Goal: Use online tool/utility: Utilize a website feature to perform a specific function

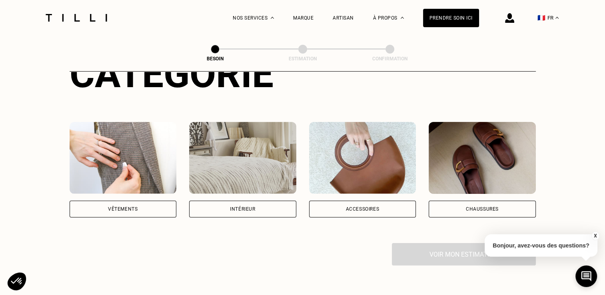
scroll to position [124, 0]
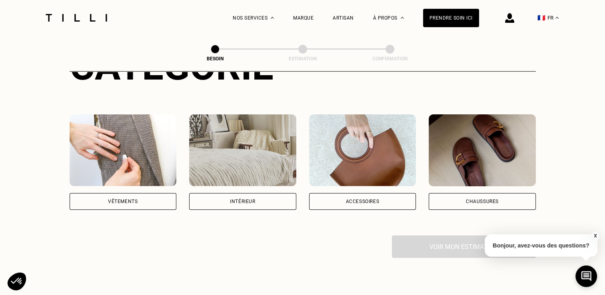
click at [594, 236] on button "X" at bounding box center [595, 236] width 8 height 9
click at [97, 193] on div "Vêtements" at bounding box center [123, 201] width 107 height 17
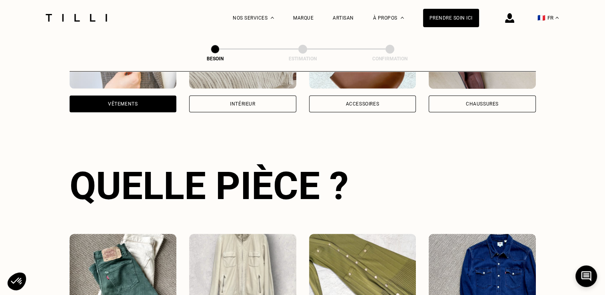
scroll to position [261, 0]
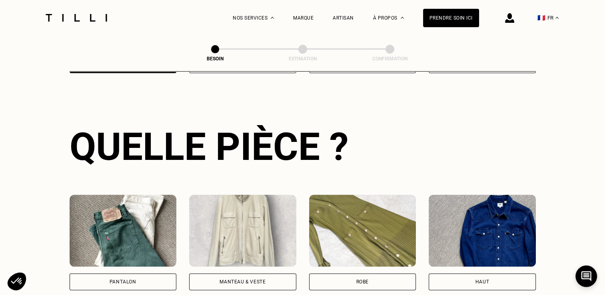
click at [224, 280] on div "Manteau & Veste" at bounding box center [243, 282] width 46 height 5
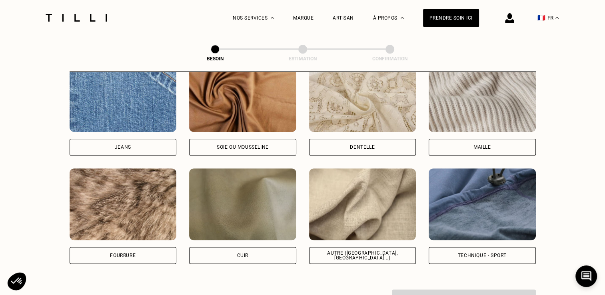
scroll to position [889, 0]
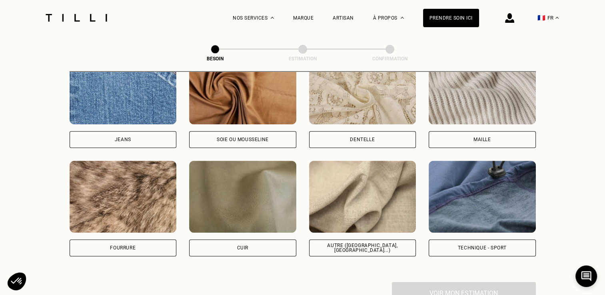
click at [339, 245] on div "Autre ([GEOGRAPHIC_DATA], [GEOGRAPHIC_DATA]...)" at bounding box center [362, 248] width 107 height 17
select select "FR"
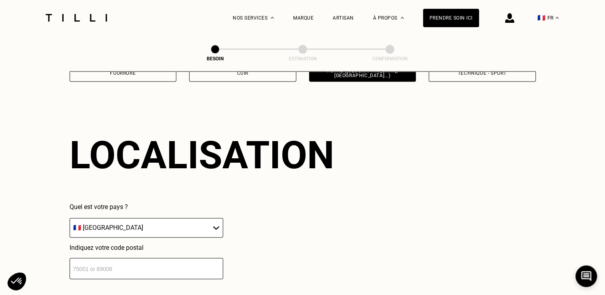
scroll to position [1075, 0]
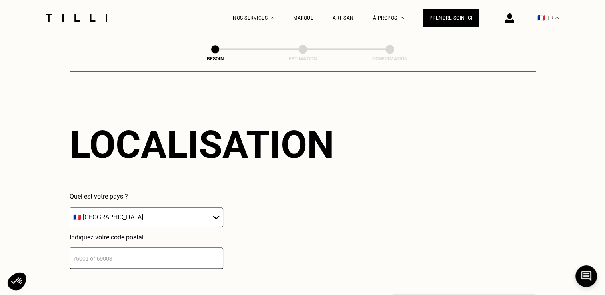
click at [127, 263] on div "Localisation Quel est votre pays ? 🇩🇪 [GEOGRAPHIC_DATA] 🇦🇹 [GEOGRAPHIC_DATA] 🇧🇪…" at bounding box center [303, 196] width 466 height 198
click at [120, 256] on input "number" at bounding box center [147, 258] width 154 height 21
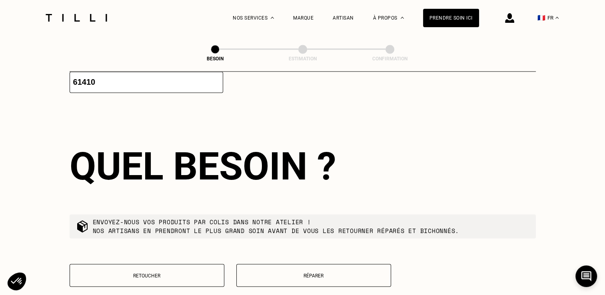
scroll to position [1274, 0]
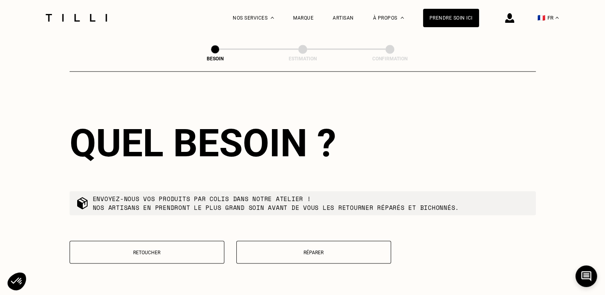
type input "61410"
click at [271, 250] on p "Réparer" at bounding box center [314, 253] width 146 height 6
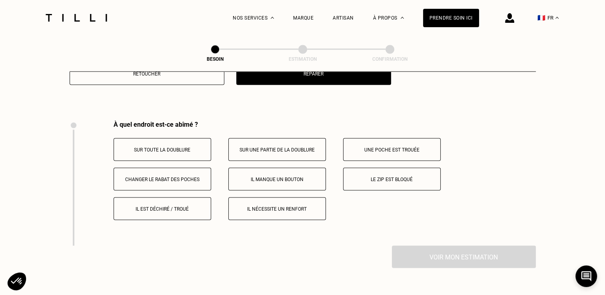
scroll to position [1479, 0]
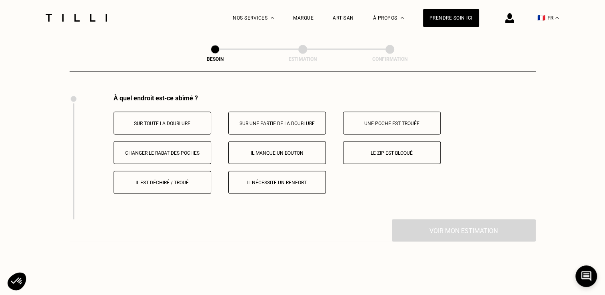
click at [382, 154] on button "Le zip est bloqué" at bounding box center [392, 152] width 98 height 23
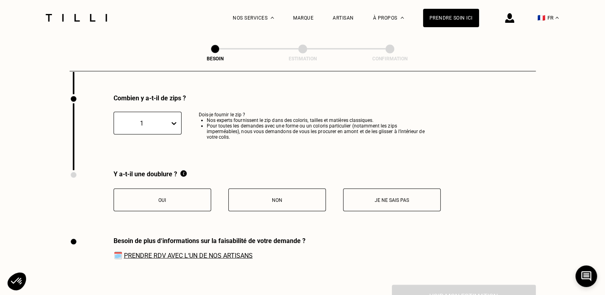
scroll to position [1605, 0]
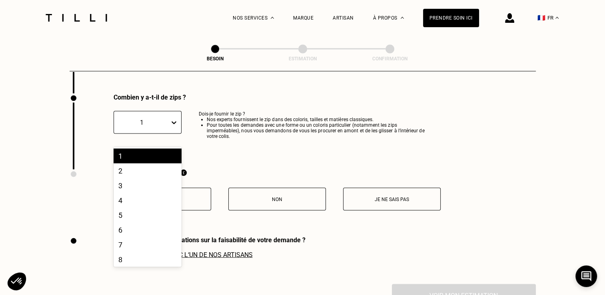
click at [174, 119] on icon at bounding box center [174, 123] width 8 height 8
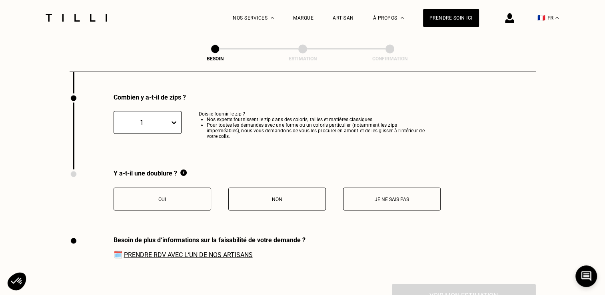
click at [174, 119] on icon at bounding box center [174, 123] width 8 height 8
click at [355, 197] on p "Je ne sais pas" at bounding box center [392, 200] width 89 height 6
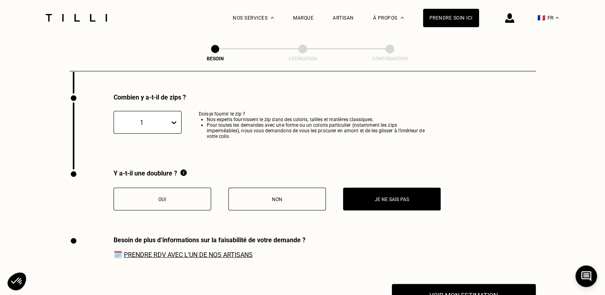
click at [191, 197] on p "Oui" at bounding box center [162, 200] width 89 height 6
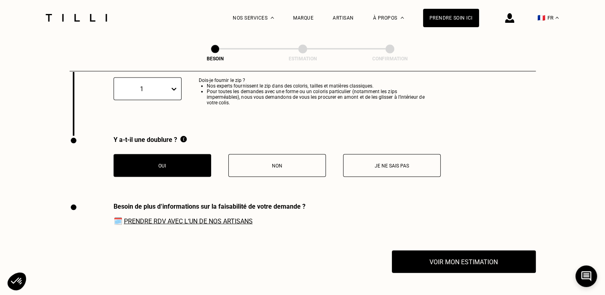
scroll to position [1630, 0]
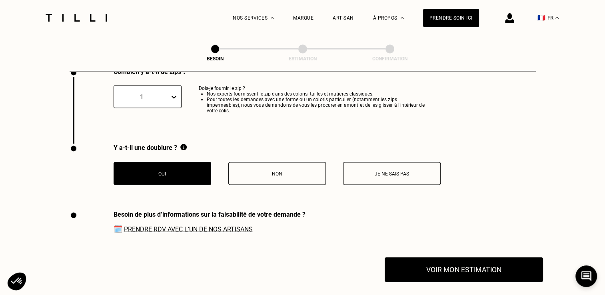
click at [427, 267] on button "Voir mon estimation" at bounding box center [464, 270] width 158 height 25
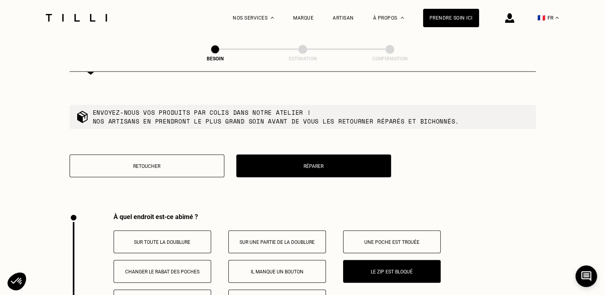
scroll to position [1349, 0]
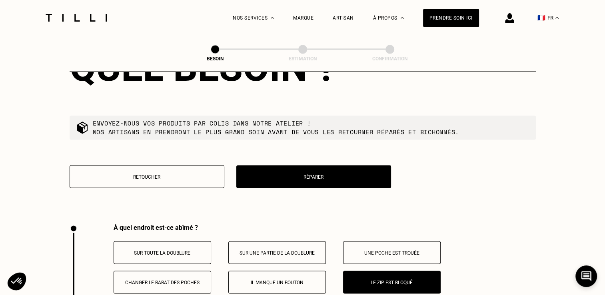
click at [187, 174] on p "Retoucher" at bounding box center [147, 177] width 146 height 6
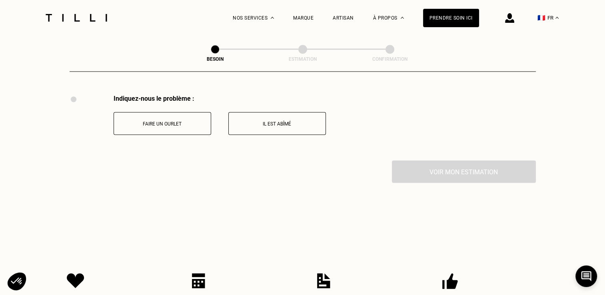
scroll to position [1479, 0]
click at [161, 120] on p "Faire un ourlet" at bounding box center [162, 123] width 89 height 6
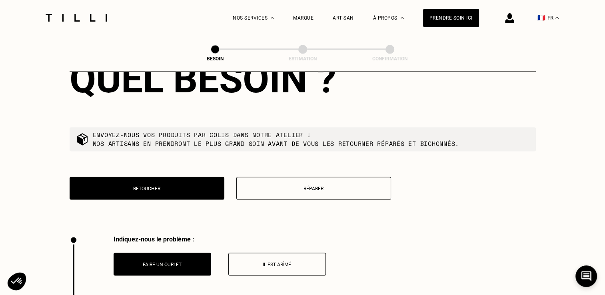
scroll to position [1319, 0]
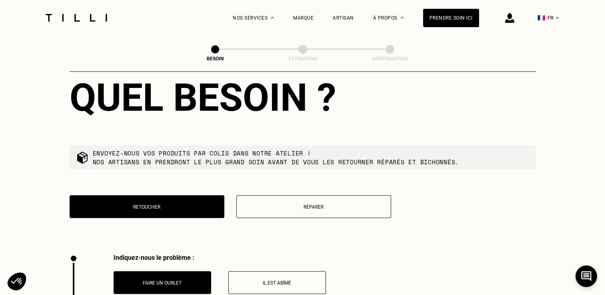
click at [323, 204] on p "Réparer" at bounding box center [314, 207] width 146 height 6
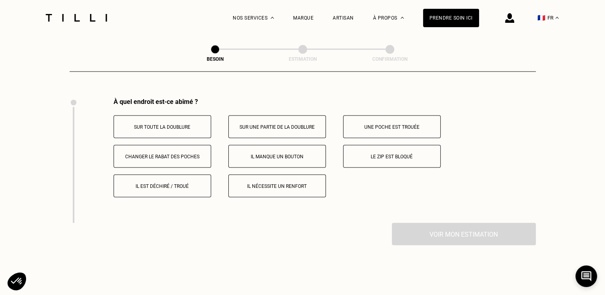
scroll to position [1479, 0]
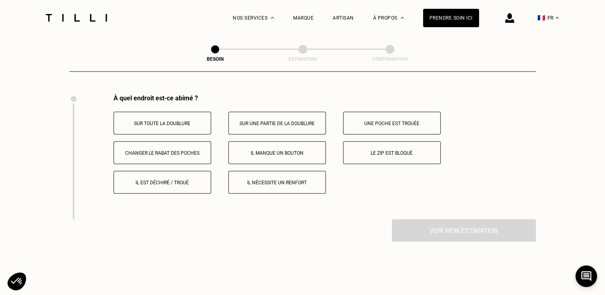
click at [418, 142] on button "Le zip est bloqué" at bounding box center [392, 152] width 98 height 23
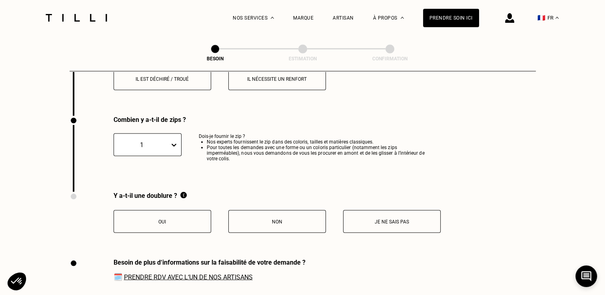
scroll to position [1605, 0]
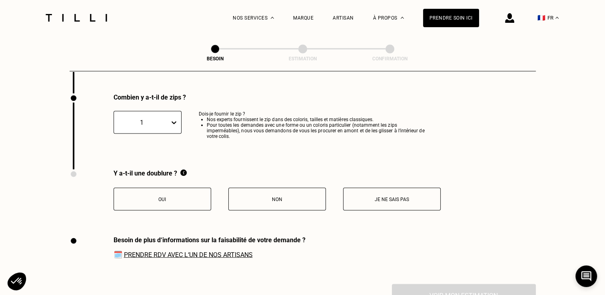
click at [190, 197] on p "Oui" at bounding box center [162, 200] width 89 height 6
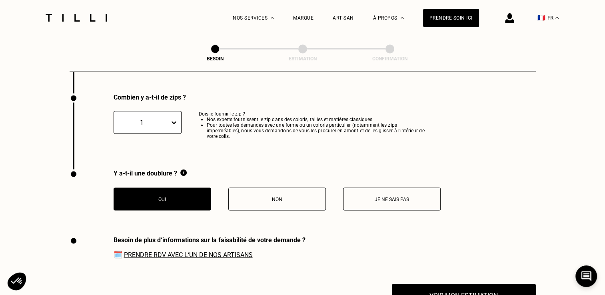
click at [378, 197] on p "Je ne sais pas" at bounding box center [392, 200] width 89 height 6
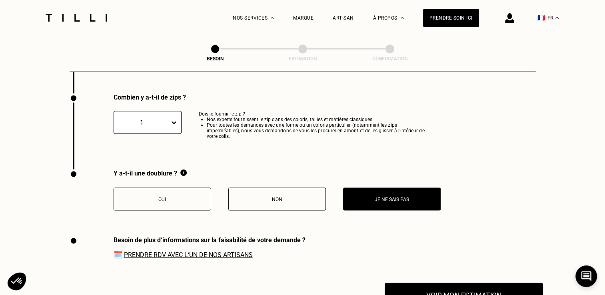
click at [431, 292] on button "Voir mon estimation" at bounding box center [464, 295] width 158 height 25
click at [160, 197] on p "Oui" at bounding box center [162, 200] width 89 height 6
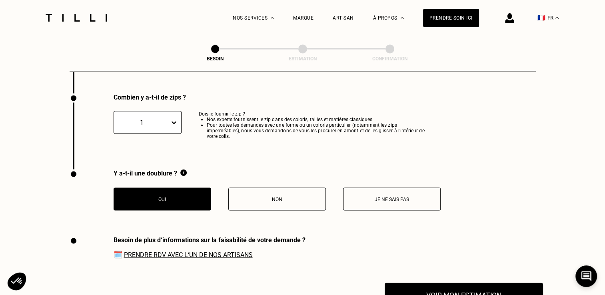
click at [437, 286] on button "Voir mon estimation" at bounding box center [464, 295] width 158 height 25
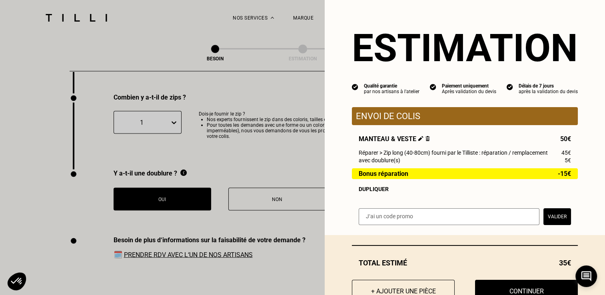
click at [419, 222] on input "text" at bounding box center [449, 216] width 181 height 17
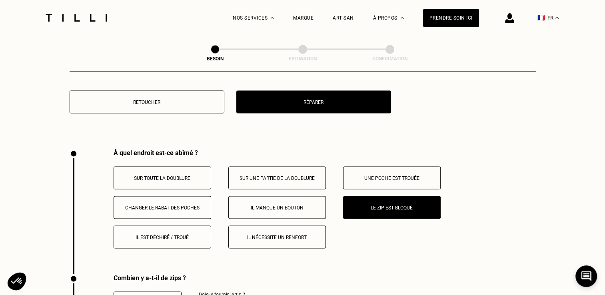
scroll to position [1427, 0]
